Goal: Check status: Check status

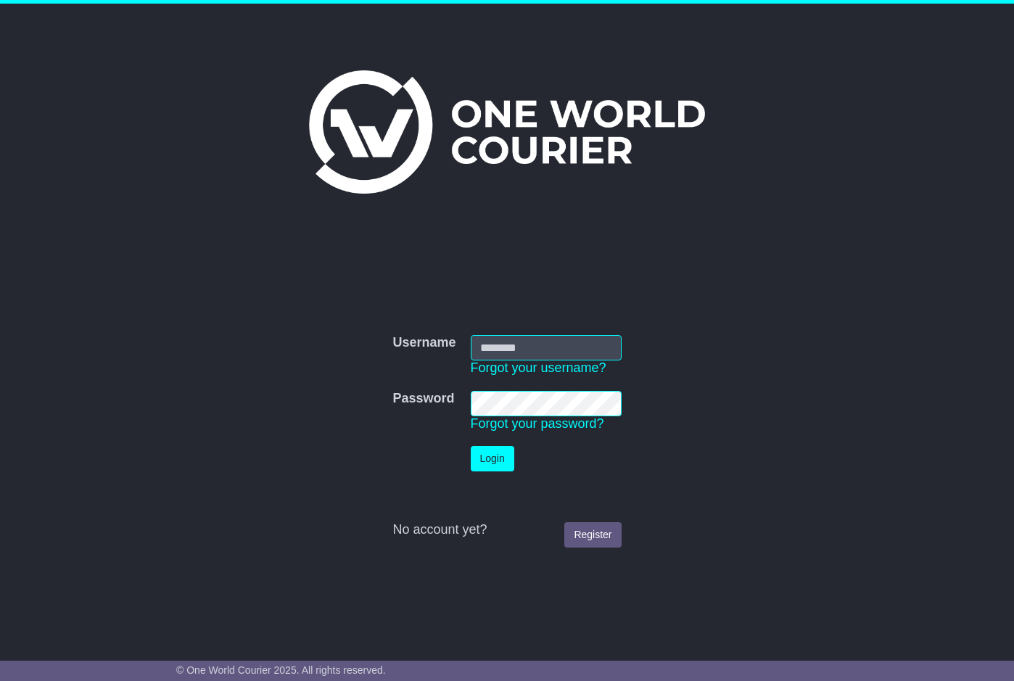
type input "**********"
click at [494, 457] on button "Login" at bounding box center [493, 458] width 44 height 25
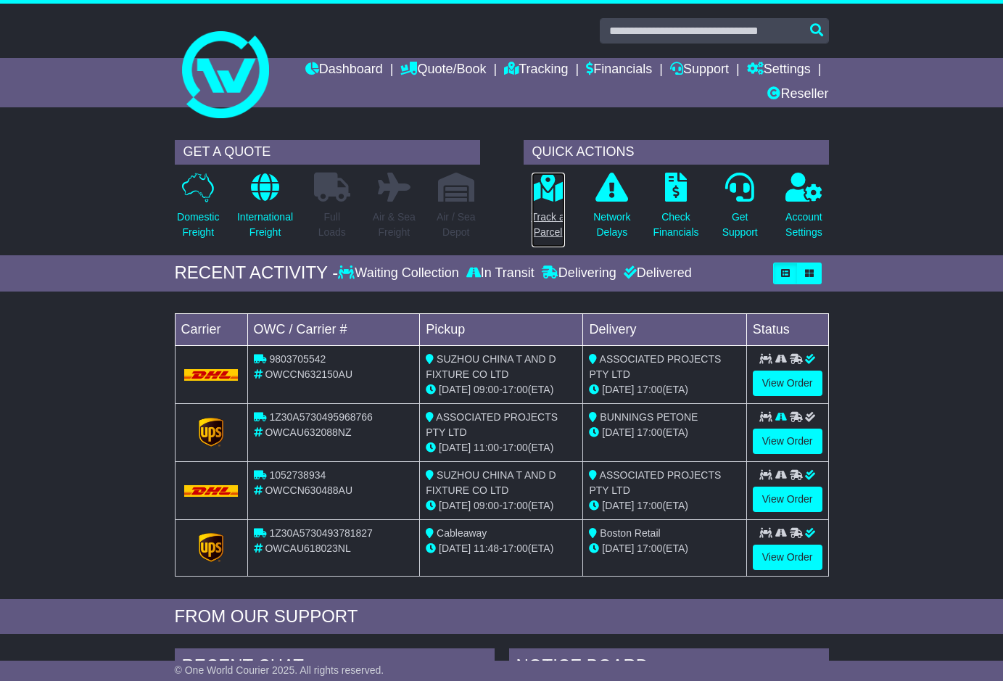
click at [545, 213] on p "Track a Parcel" at bounding box center [548, 225] width 33 height 30
